Goal: Communication & Community: Share content

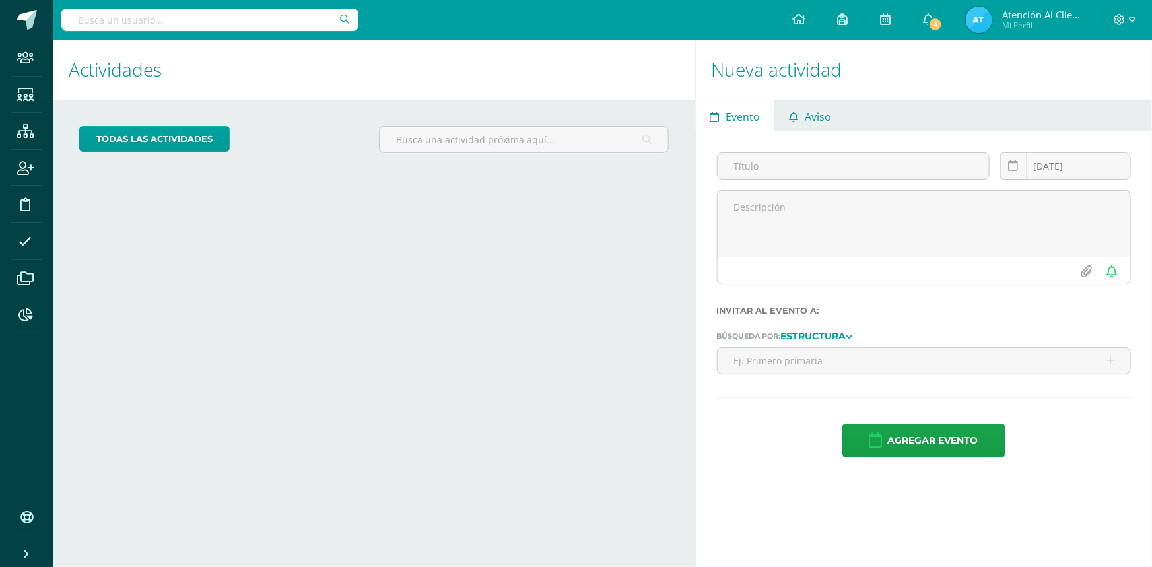
click at [795, 119] on icon at bounding box center [793, 117] width 9 height 11
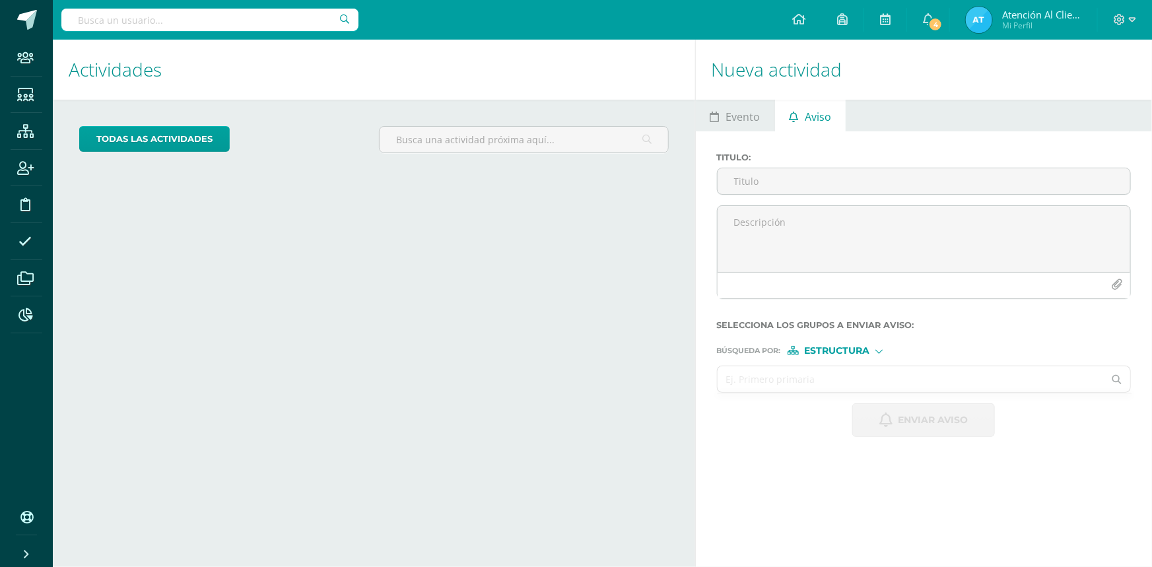
click at [789, 387] on input "text" at bounding box center [910, 379] width 387 height 26
type input "cuarto p"
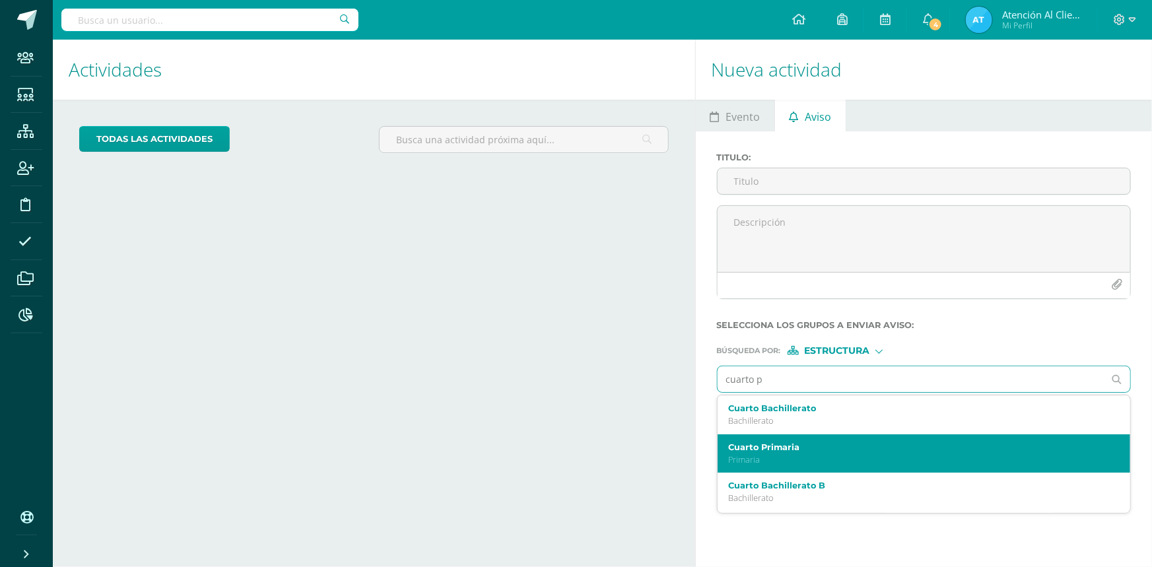
click at [760, 459] on p "Primaria" at bounding box center [915, 459] width 375 height 11
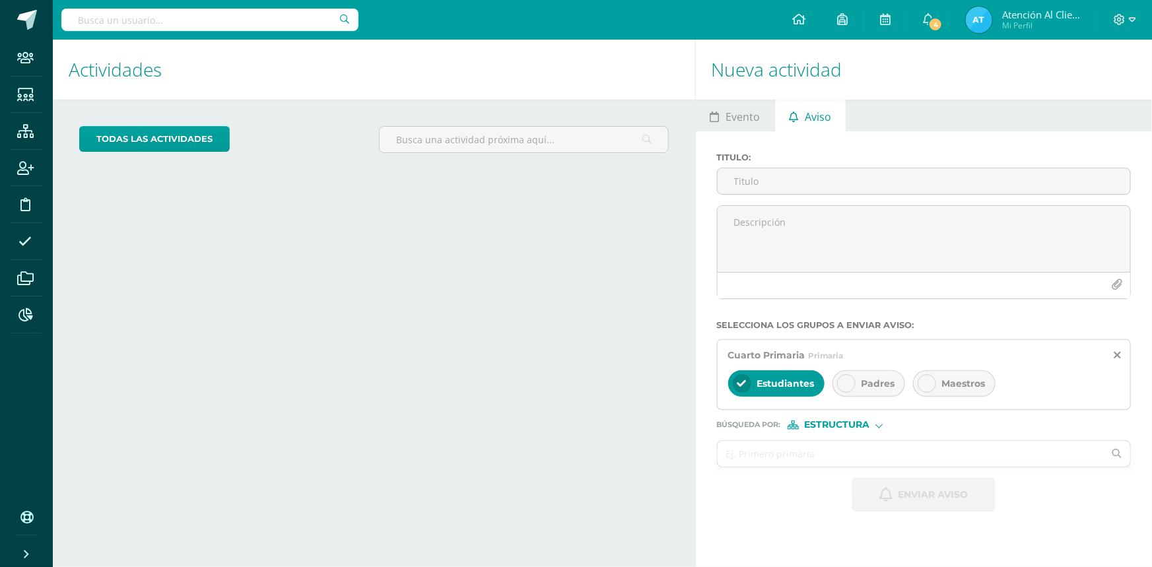
click at [867, 382] on span "Padres" at bounding box center [878, 384] width 34 height 12
click at [773, 383] on span "Estudiantes" at bounding box center [785, 384] width 57 height 12
click at [790, 453] on input "text" at bounding box center [910, 454] width 387 height 26
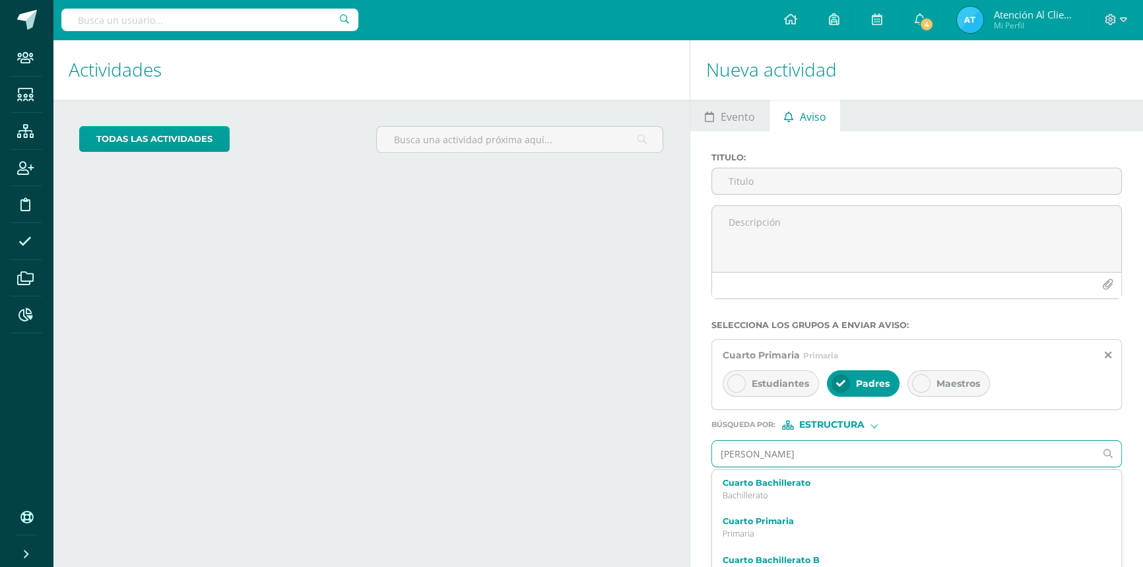
type input "quinto"
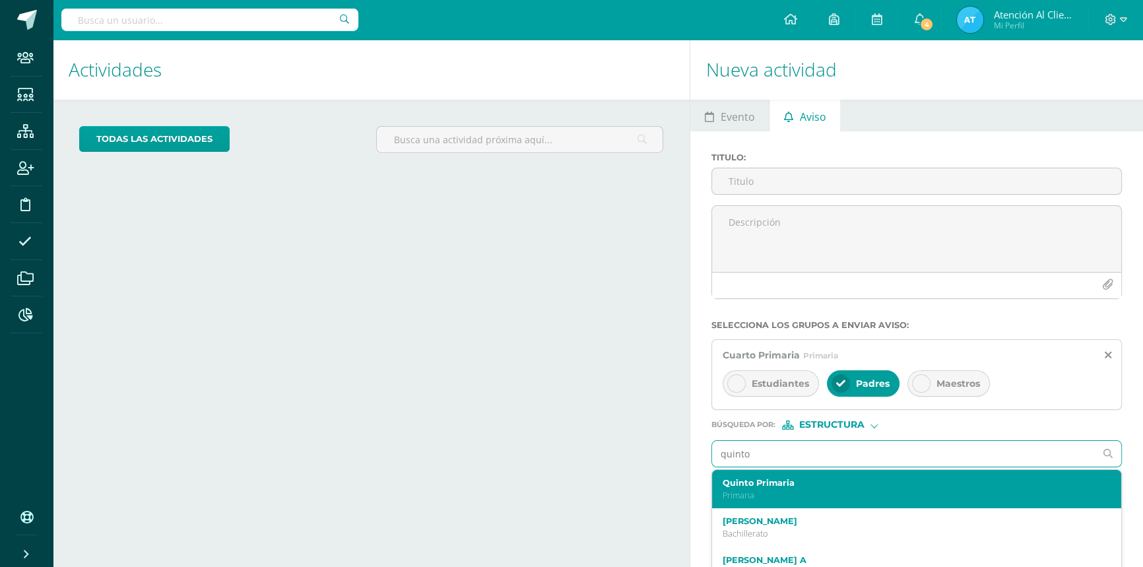
click at [761, 484] on label "Quinto Primaria" at bounding box center [908, 483] width 371 height 10
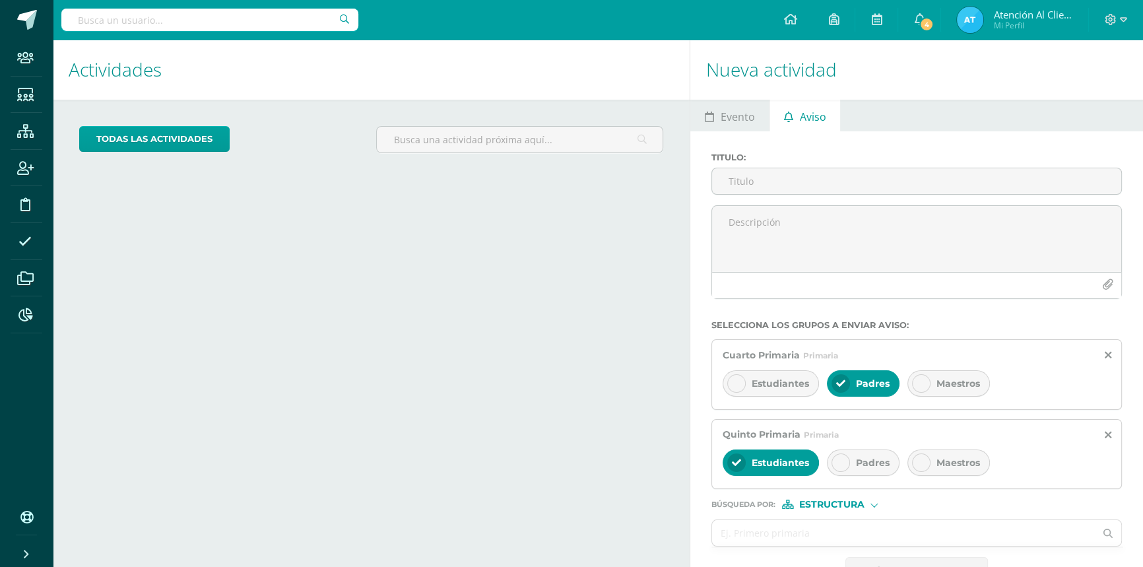
click at [856, 462] on span "Padres" at bounding box center [873, 463] width 34 height 12
click at [786, 470] on div "Estudiantes" at bounding box center [771, 462] width 96 height 26
click at [787, 533] on input "text" at bounding box center [903, 533] width 383 height 26
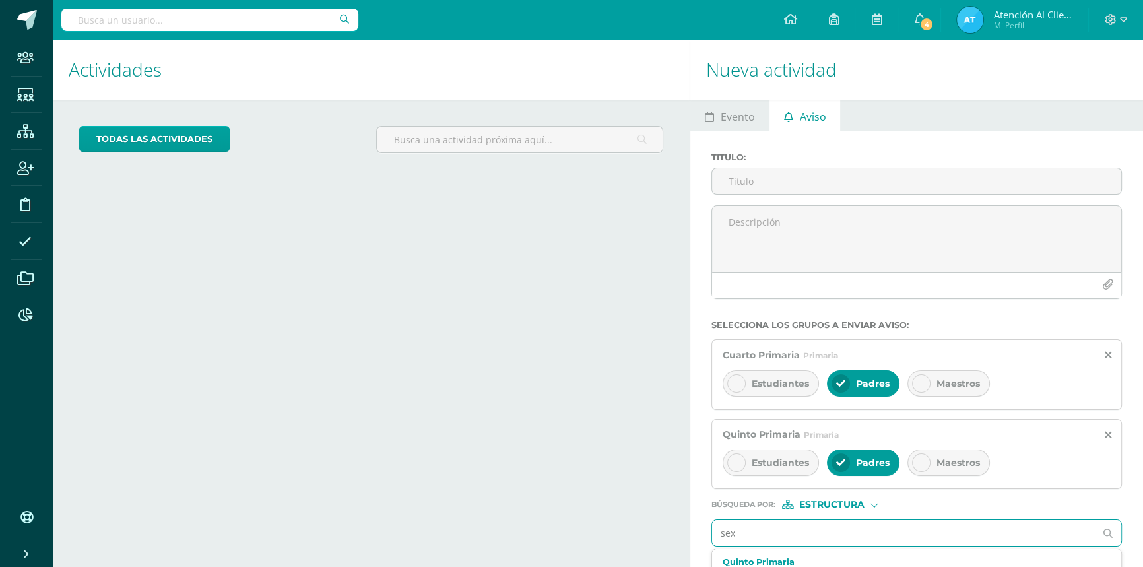
type input "sex"
click at [795, 541] on input "sex" at bounding box center [903, 533] width 383 height 26
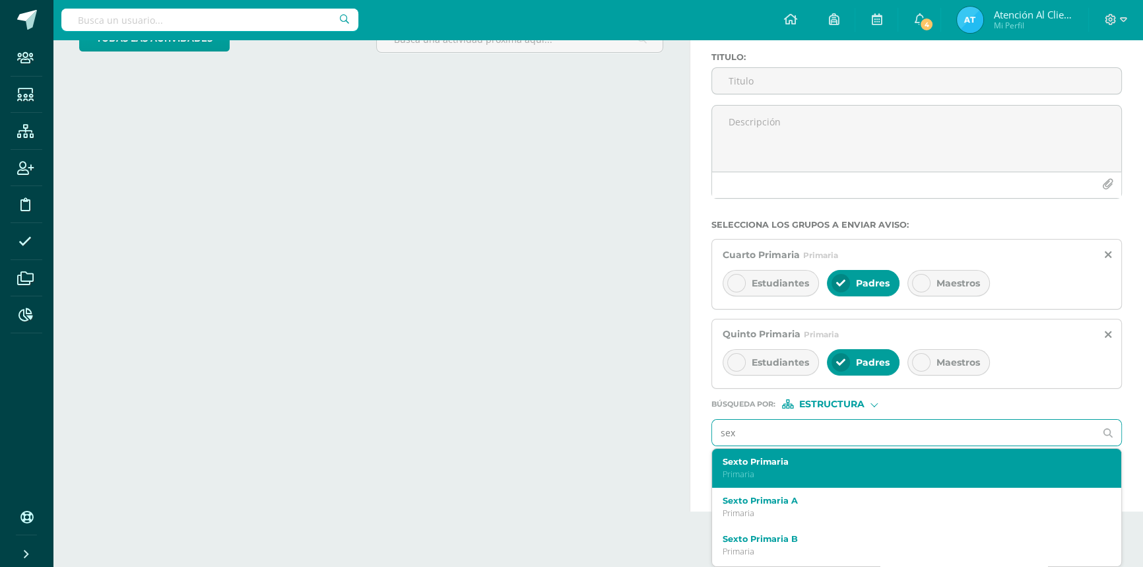
click at [780, 471] on p "Primaria" at bounding box center [908, 474] width 371 height 11
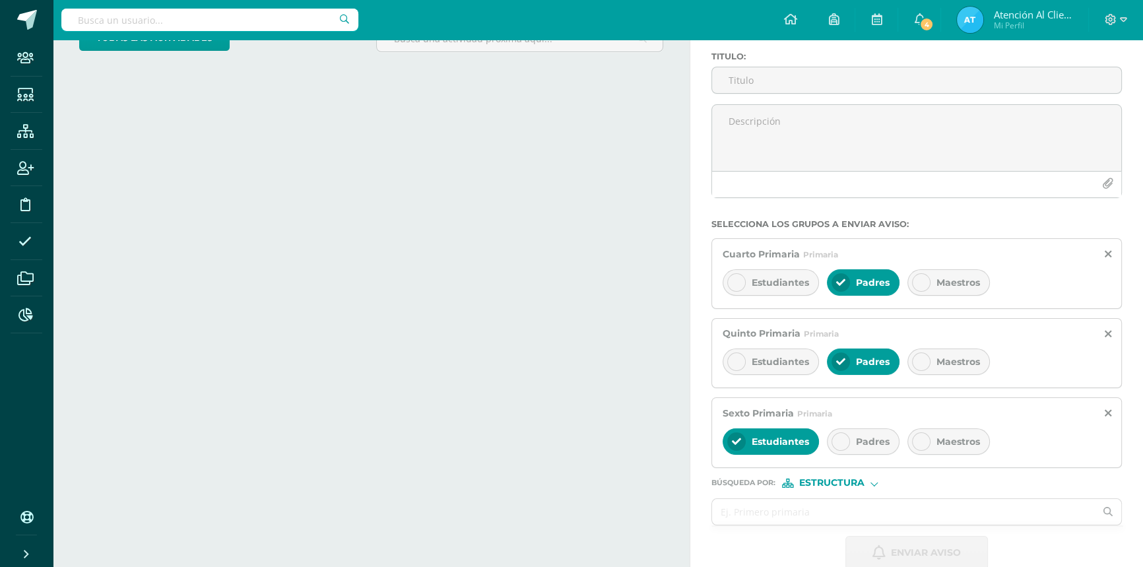
click at [856, 445] on span "Padres" at bounding box center [873, 442] width 34 height 12
click at [793, 442] on span "Estudiantes" at bounding box center [780, 442] width 57 height 12
click at [792, 507] on input "text" at bounding box center [903, 512] width 383 height 26
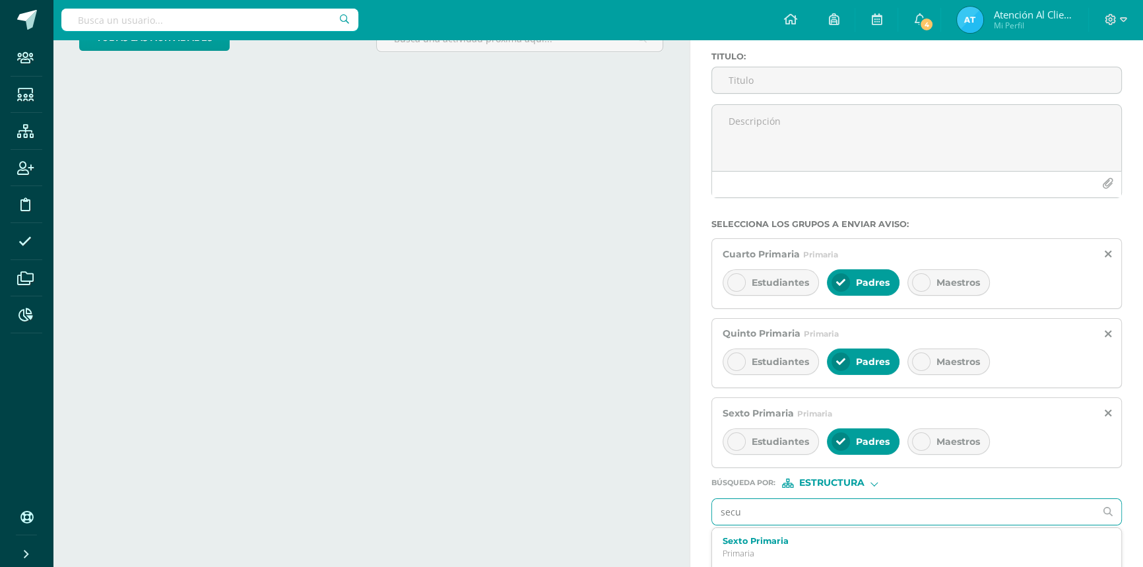
type input "secun"
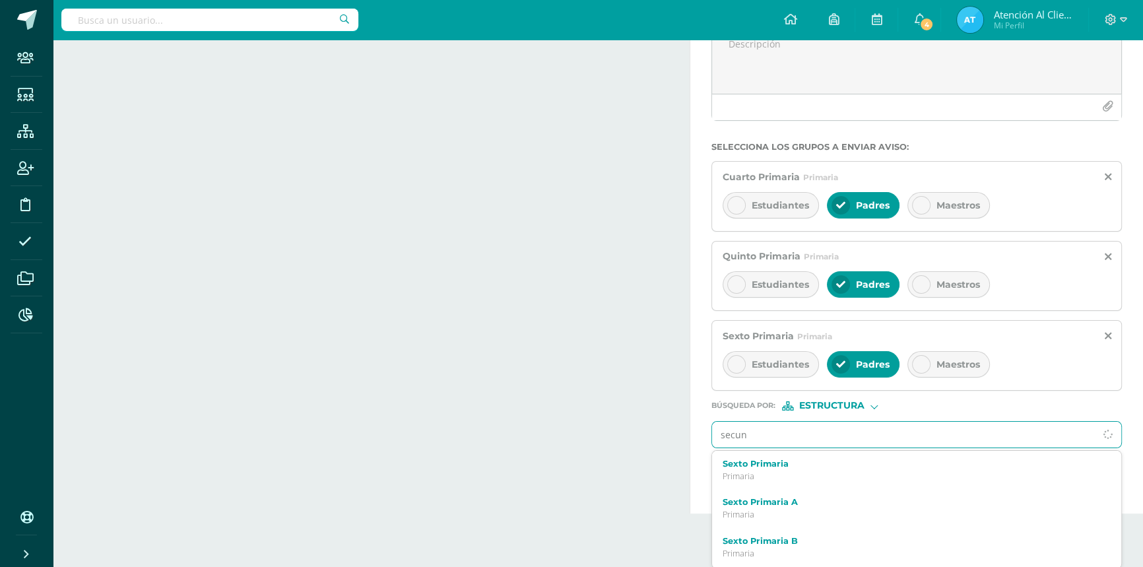
scroll to position [180, 0]
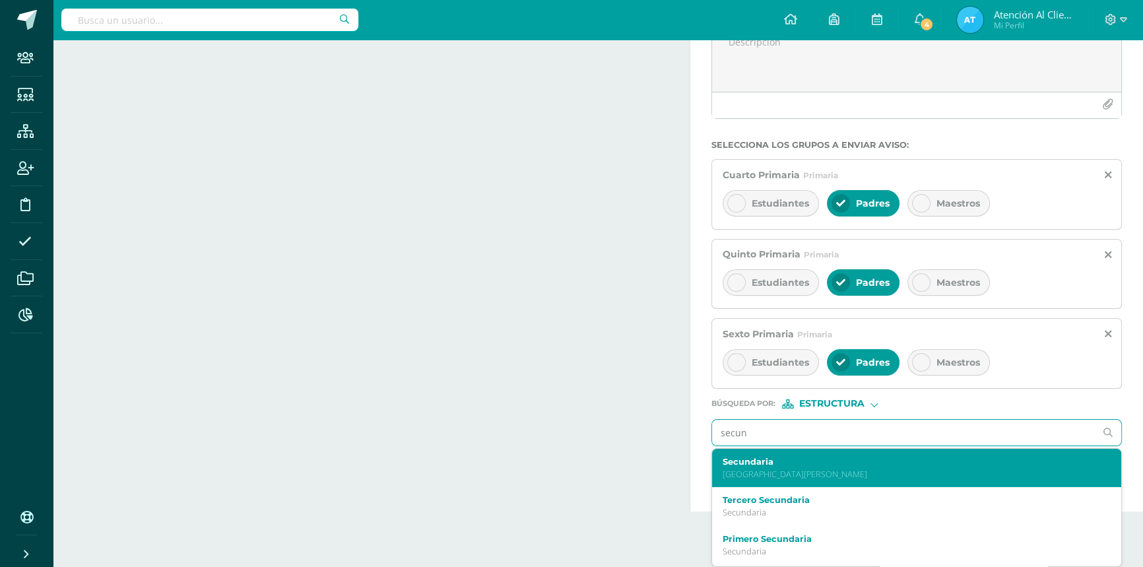
click at [746, 471] on p "[GEOGRAPHIC_DATA][PERSON_NAME]" at bounding box center [908, 474] width 371 height 11
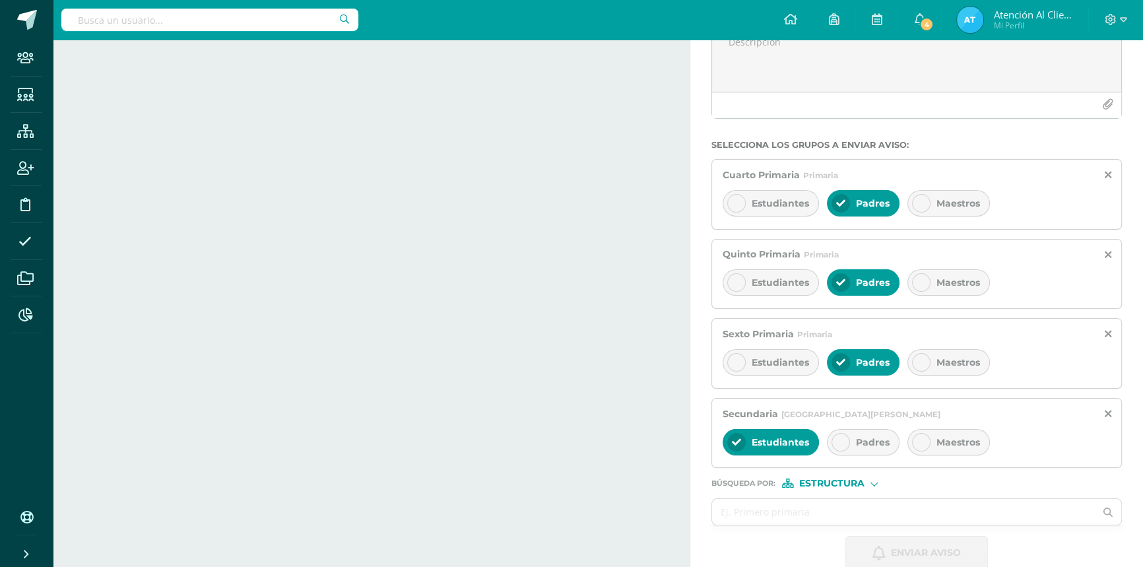
drag, startPoint x: 863, startPoint y: 442, endPoint x: 781, endPoint y: 442, distance: 82.5
click at [863, 442] on span "Padres" at bounding box center [873, 442] width 34 height 12
click at [748, 447] on div "Estudiantes" at bounding box center [771, 442] width 96 height 26
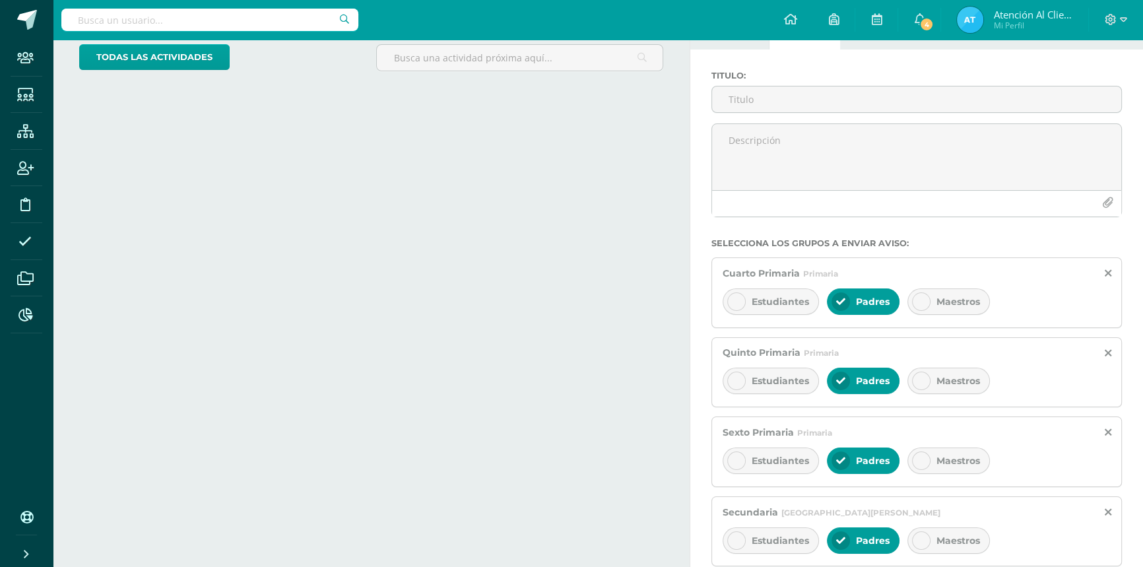
scroll to position [0, 0]
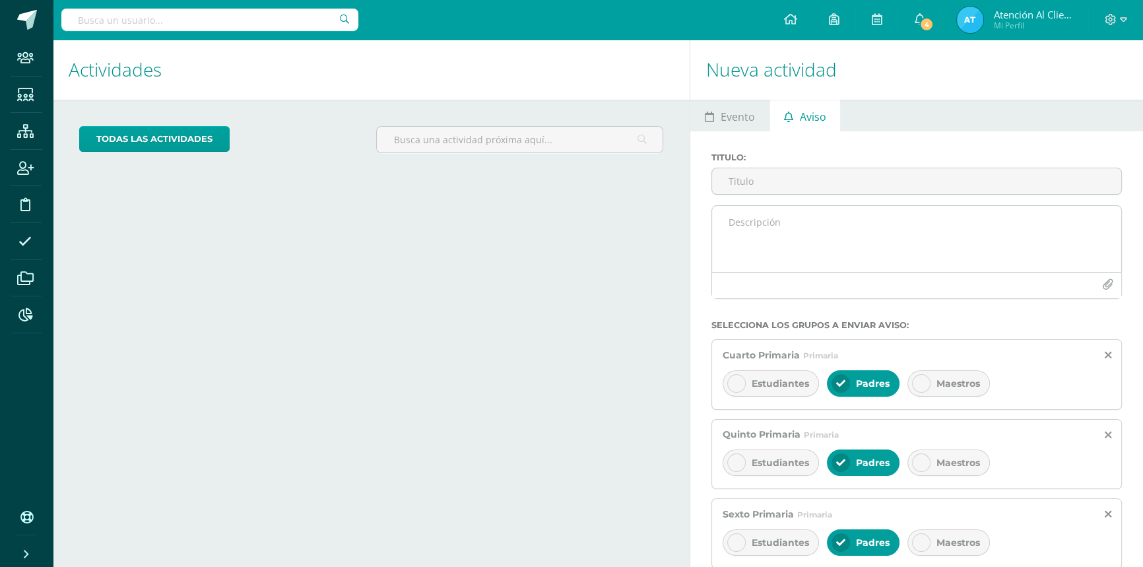
click at [1111, 287] on icon "button" at bounding box center [1107, 284] width 11 height 11
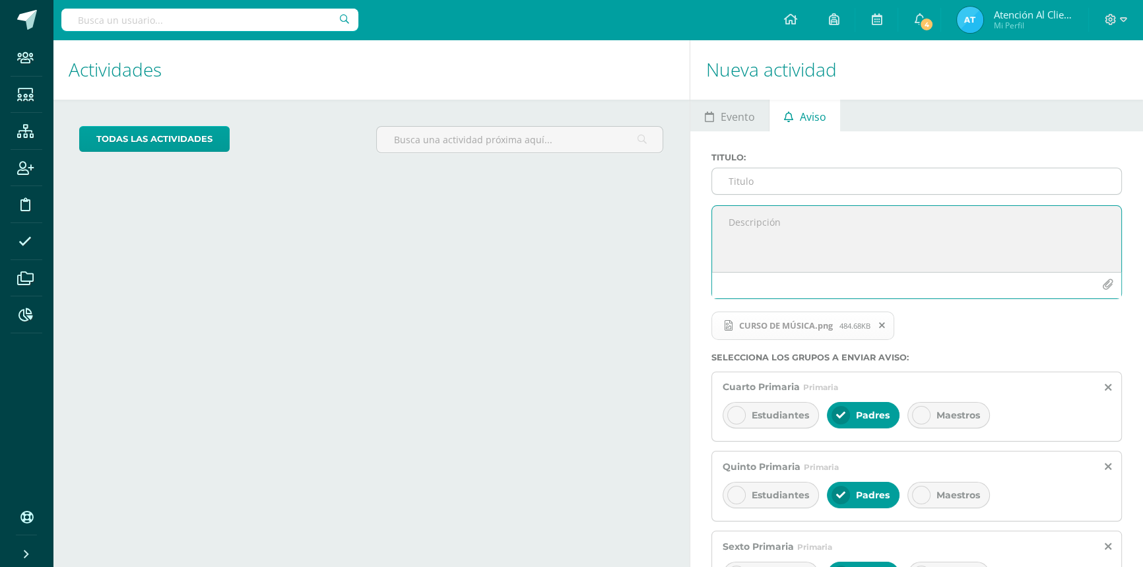
click at [760, 184] on input "Titulo :" at bounding box center [916, 181] width 409 height 26
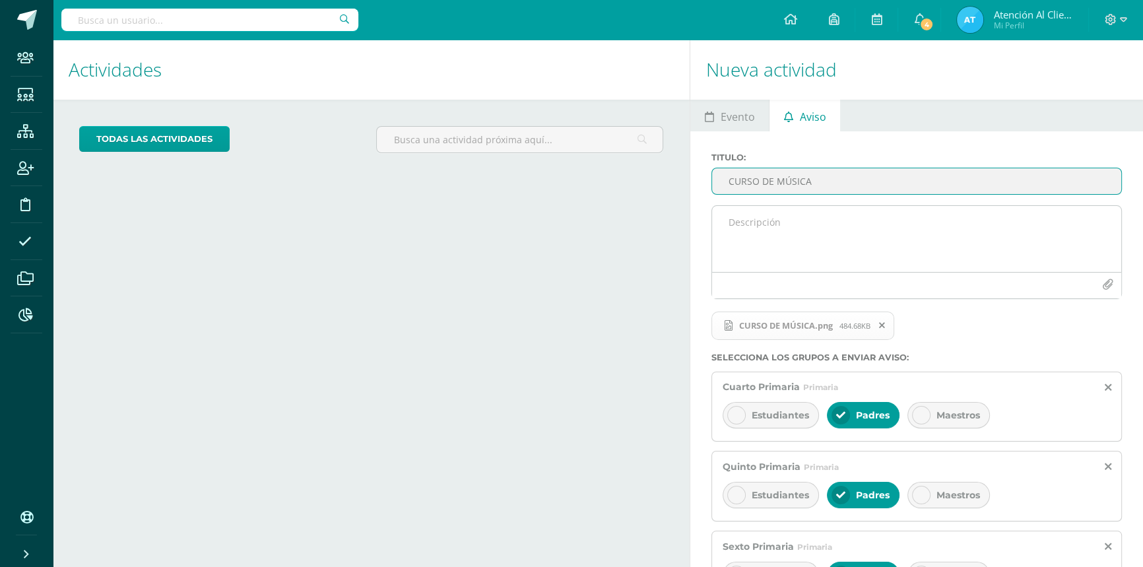
type input "CURSO DE MÚSICA"
click at [754, 216] on textarea at bounding box center [916, 239] width 409 height 66
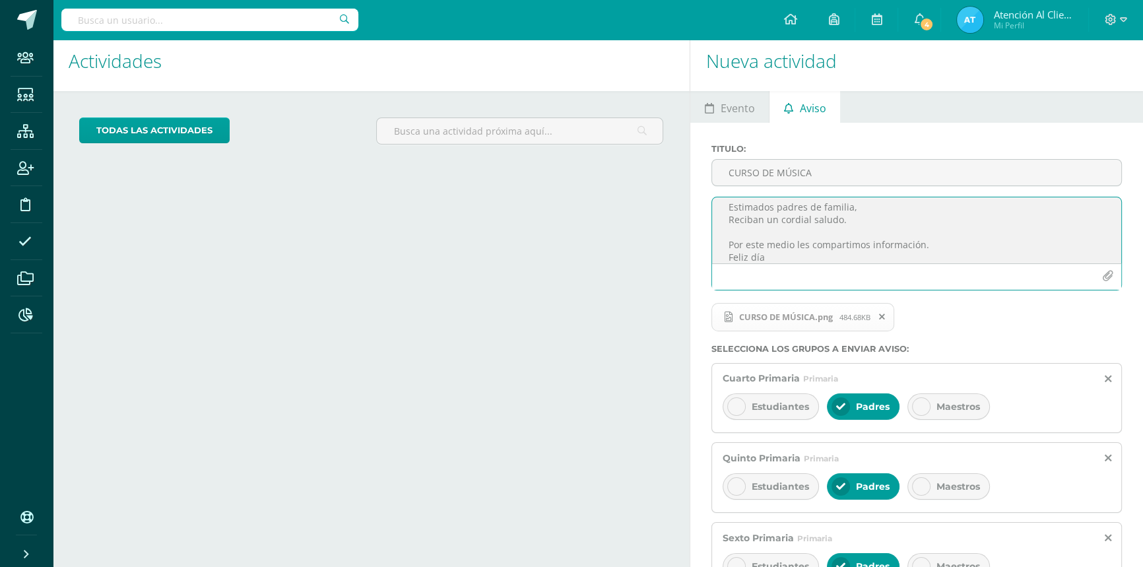
scroll to position [236, 0]
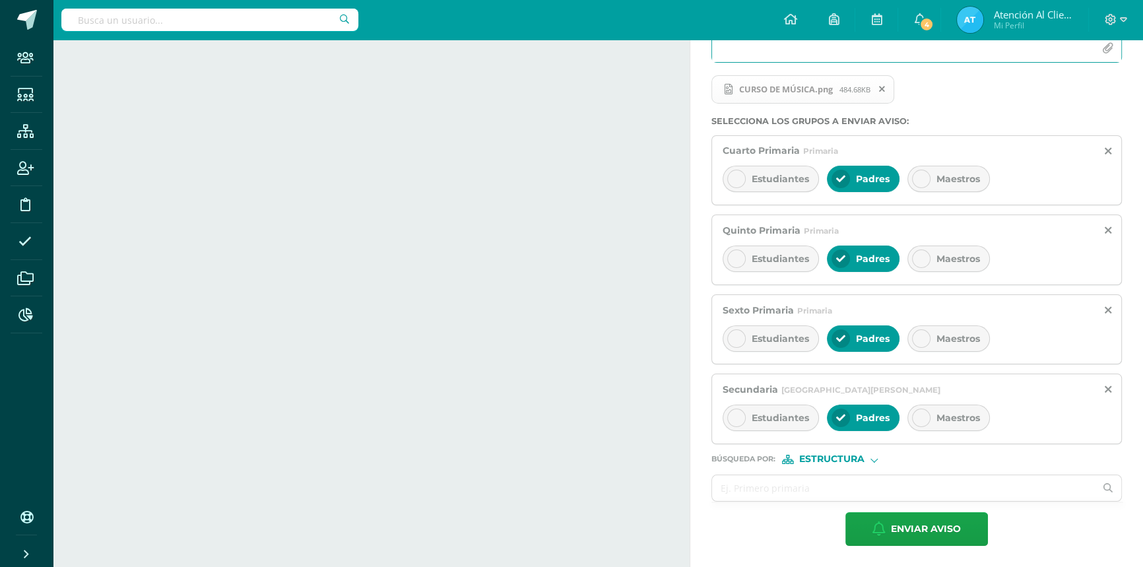
type textarea "Estimados padres de familia, Reciban un cordial saludo. Por este medio les comp…"
click at [811, 458] on span "Estructura" at bounding box center [831, 458] width 65 height 7
click at [808, 492] on label "Persona" at bounding box center [835, 494] width 90 height 9
click at [808, 492] on input "text" at bounding box center [903, 488] width 383 height 26
type input "atenc"
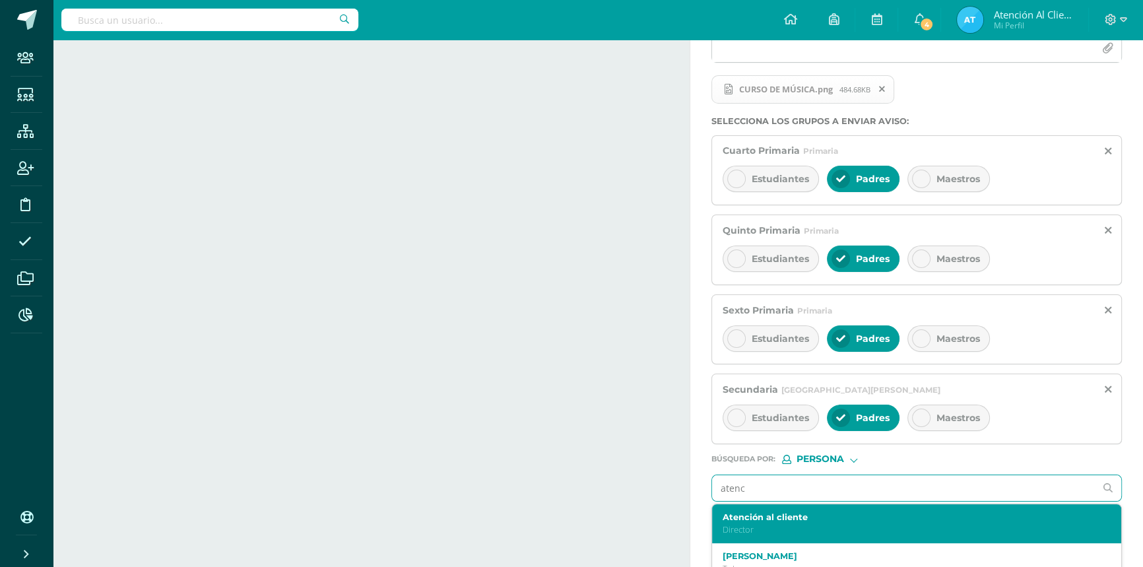
click at [756, 526] on p "Director" at bounding box center [908, 529] width 371 height 11
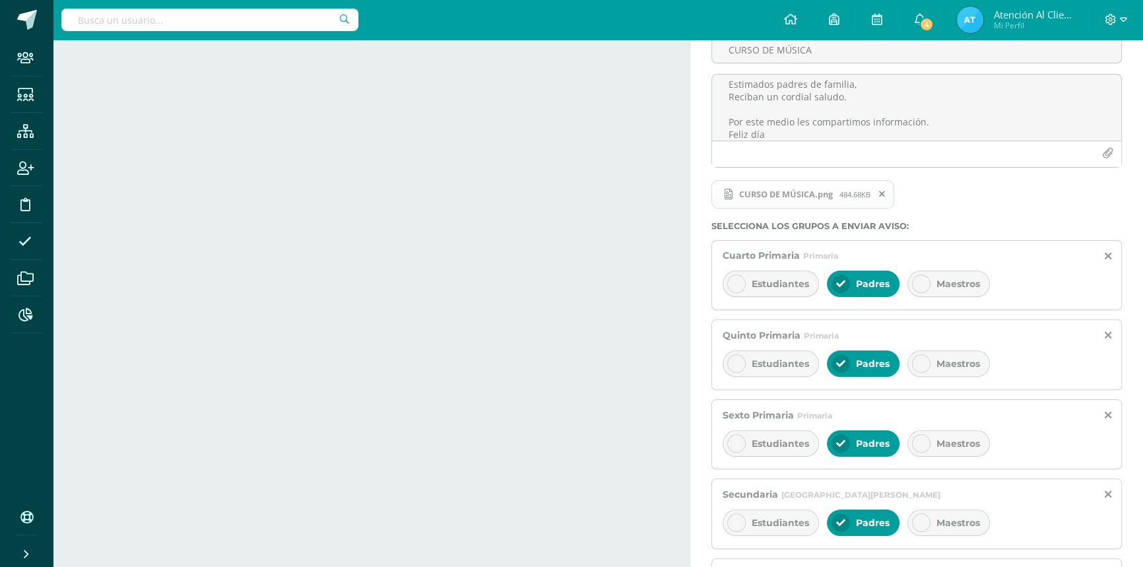
scroll to position [116, 0]
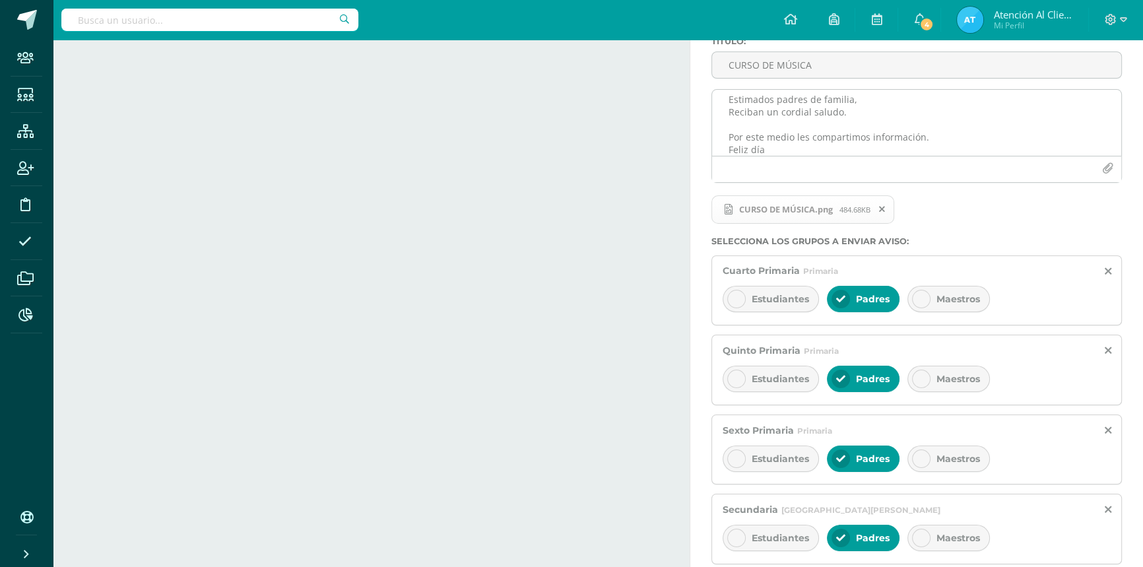
click at [726, 106] on textarea "Estimados padres de familia, Reciban un cordial saludo. Por este medio les comp…" at bounding box center [916, 123] width 409 height 66
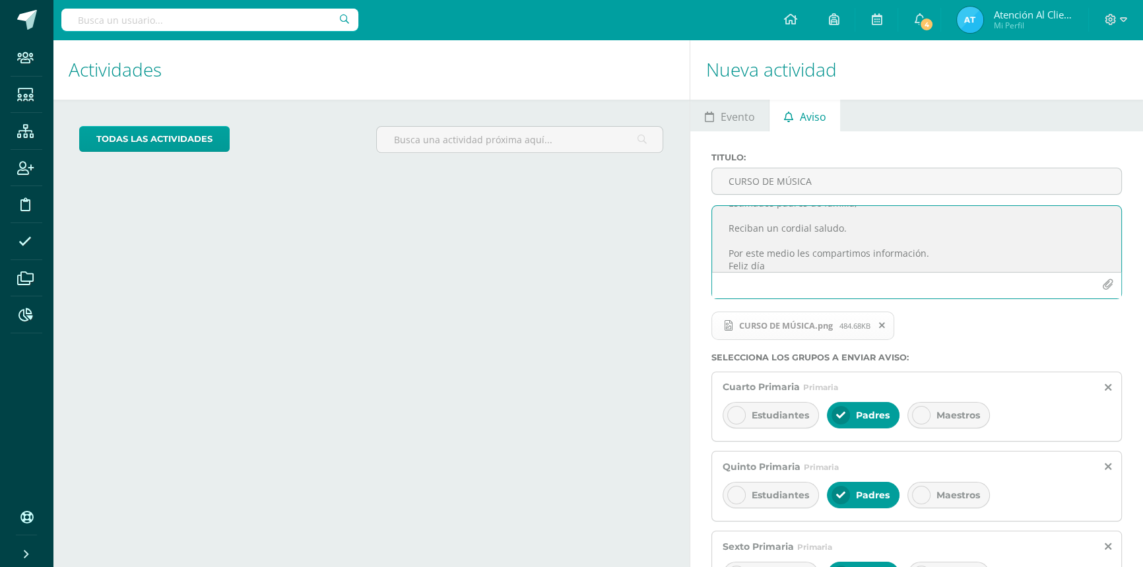
scroll to position [29, 0]
click at [724, 265] on textarea "Estimados padres de familia, Reciban un cordial saludo. Por este medio les comp…" at bounding box center [916, 239] width 409 height 66
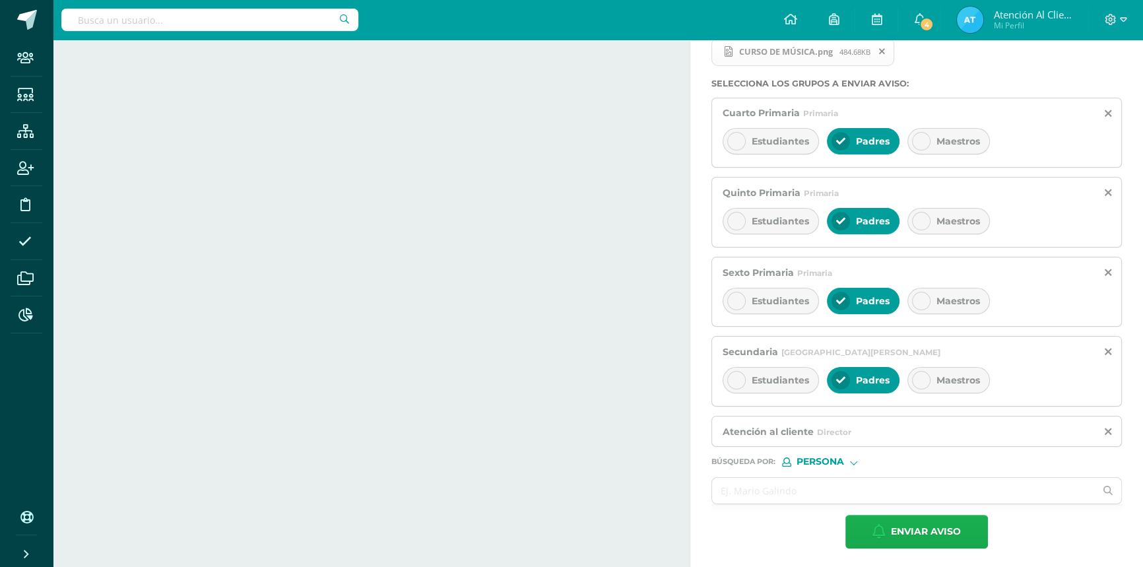
scroll to position [277, 0]
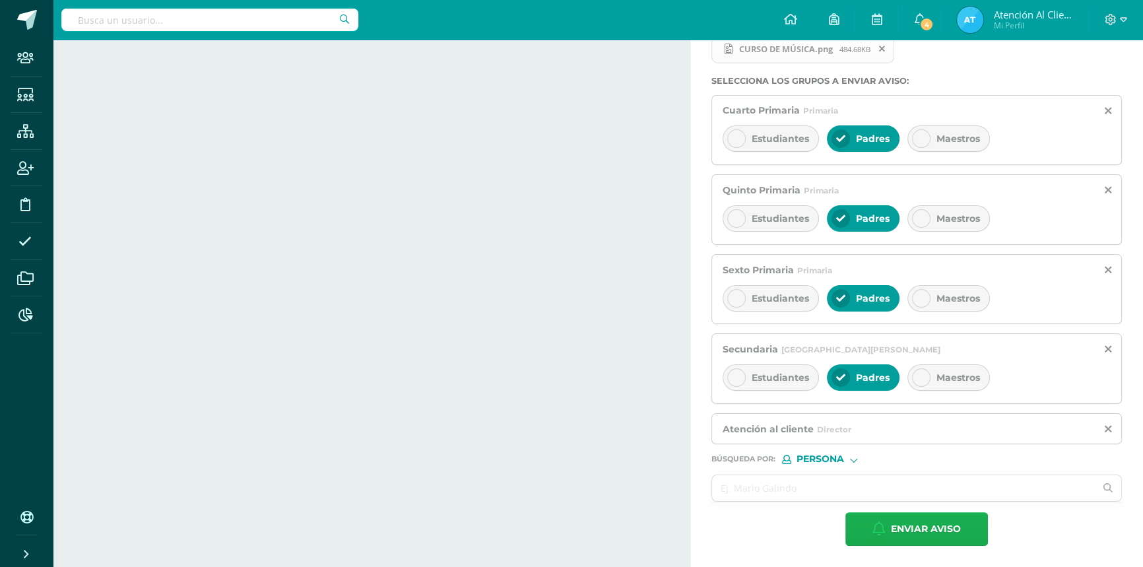
type textarea "Estimados padres de familia, Reciban un cordial saludo. Por este medio les comp…"
click at [924, 533] on span "Enviar aviso" at bounding box center [926, 529] width 70 height 32
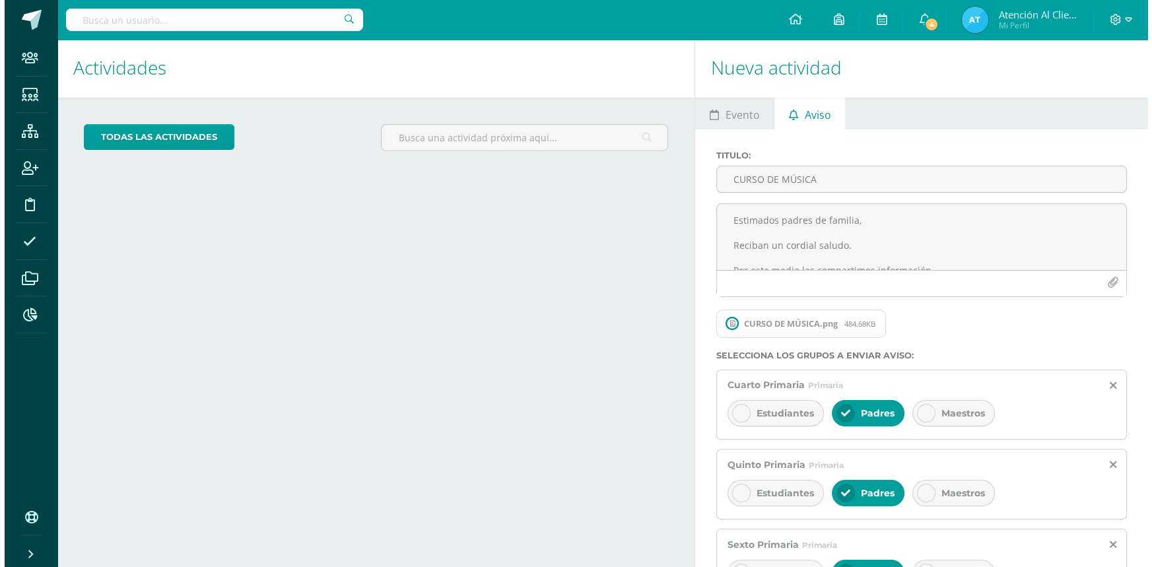
scroll to position [0, 0]
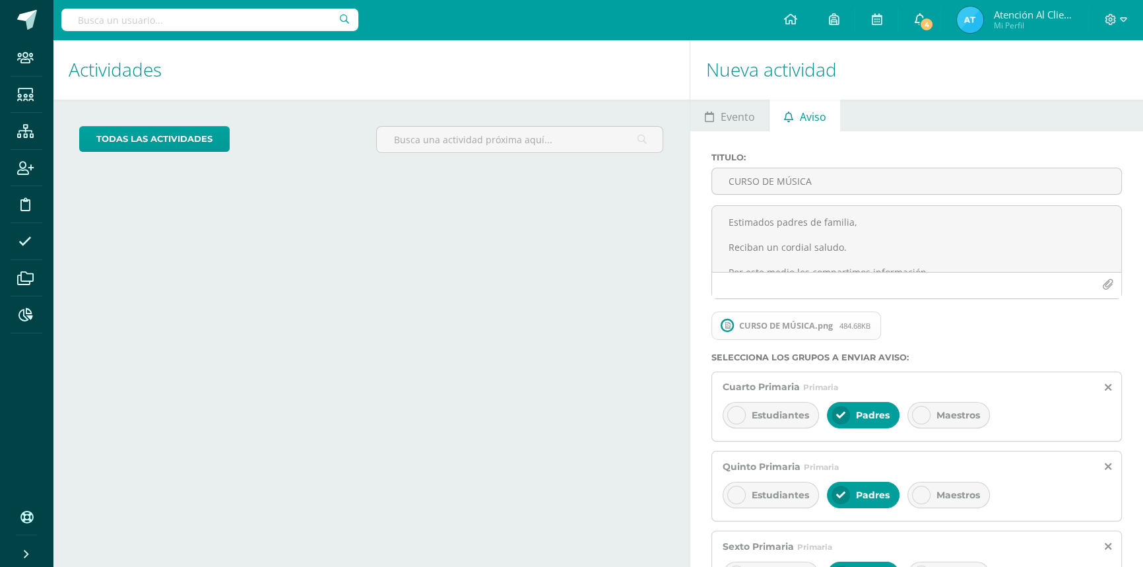
click at [916, 19] on icon at bounding box center [919, 19] width 11 height 12
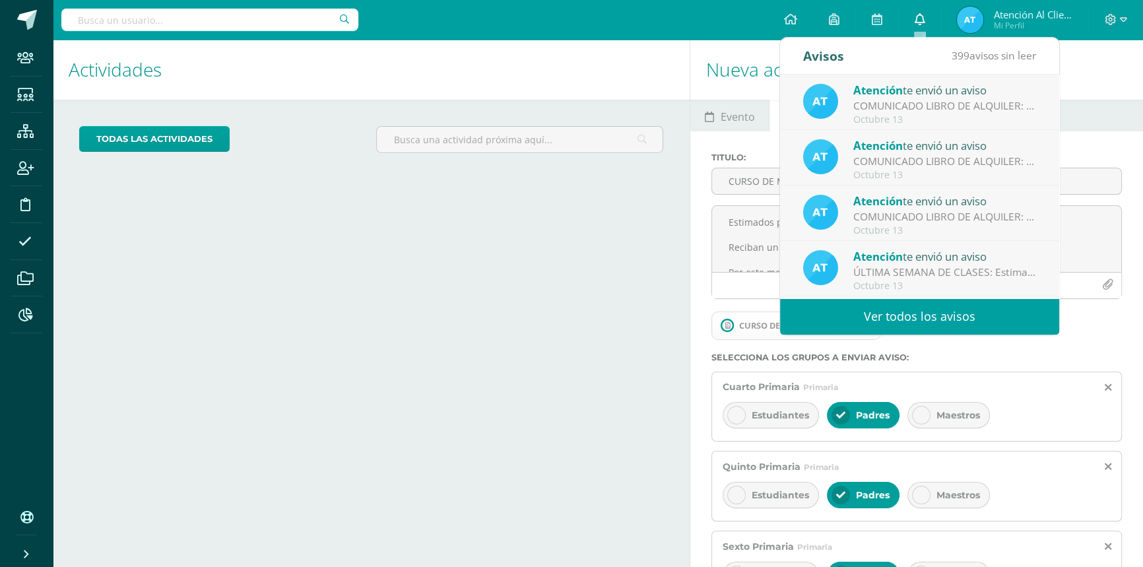
click at [916, 19] on icon at bounding box center [919, 19] width 11 height 12
click at [631, 246] on div "Actividades Actividad todas las Actividades No tienes actividades Échale un vis…" at bounding box center [369, 442] width 642 height 804
